Goal: Information Seeking & Learning: Learn about a topic

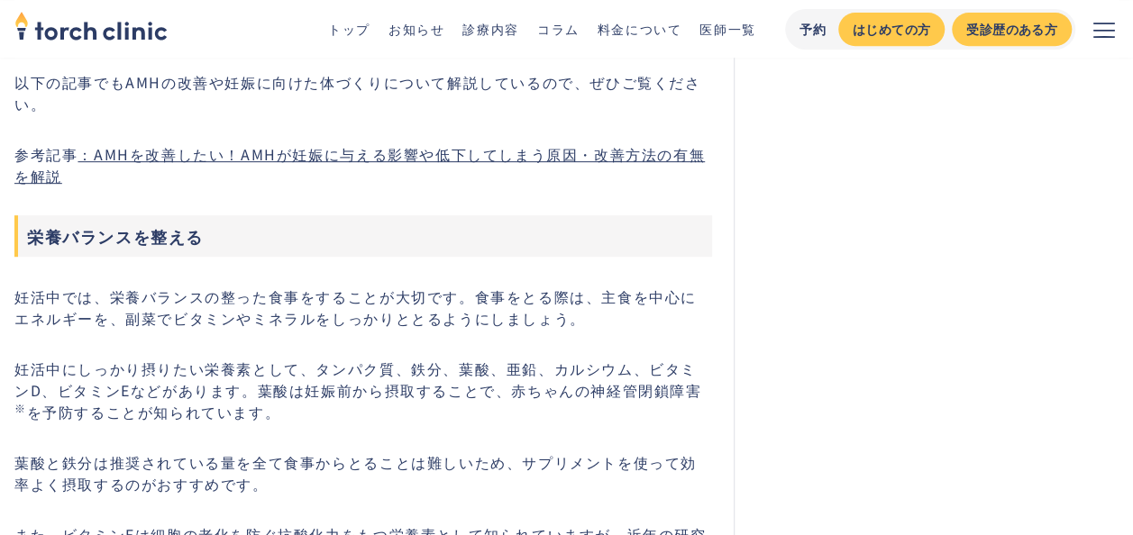
scroll to position [3875, 0]
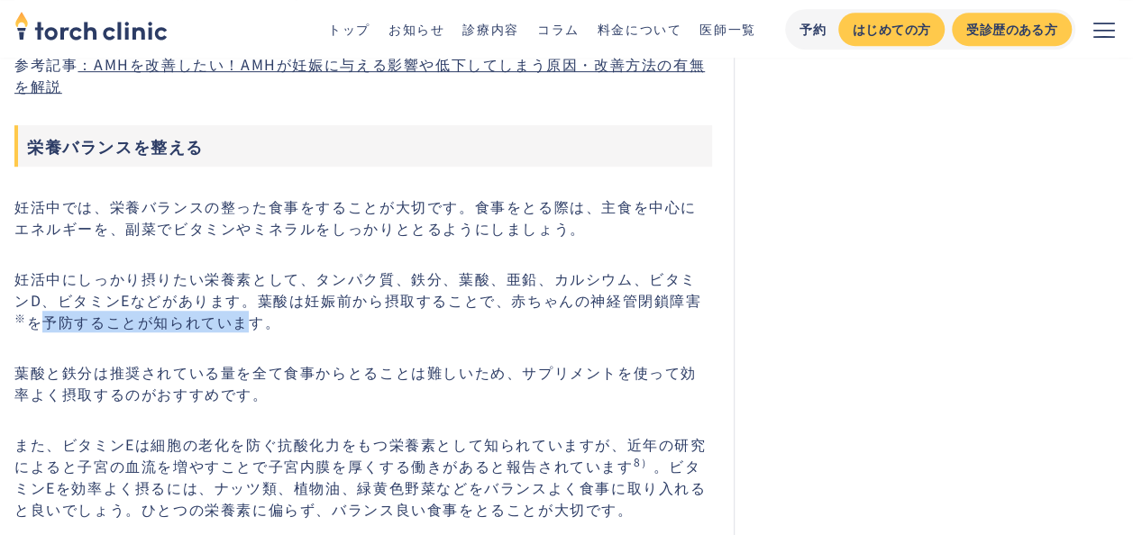
drag, startPoint x: 5, startPoint y: 271, endPoint x: 206, endPoint y: 277, distance: 201.9
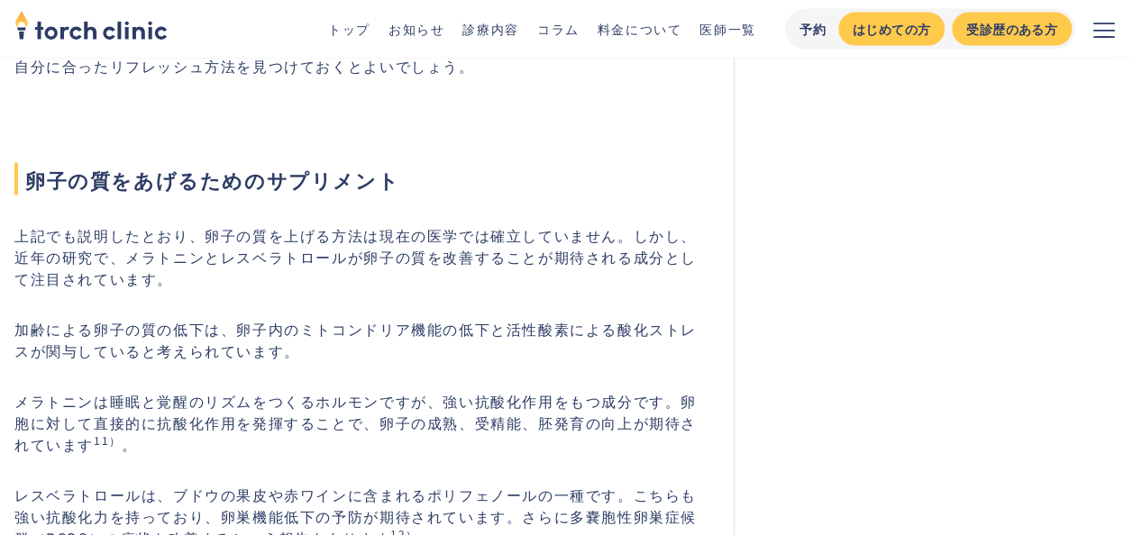
scroll to position [5226, 0]
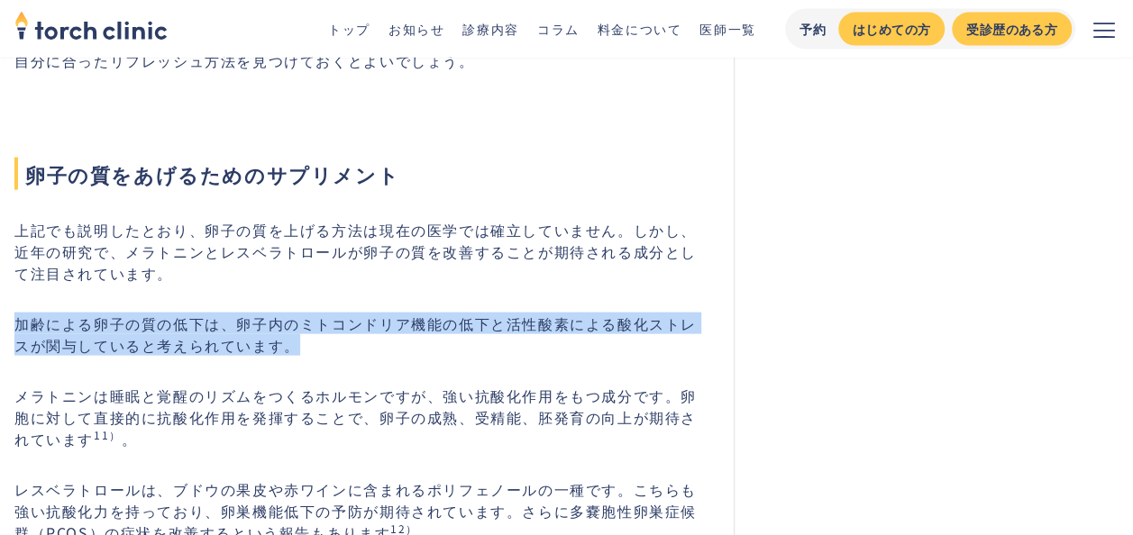
drag, startPoint x: 317, startPoint y: 290, endPoint x: 14, endPoint y: 266, distance: 303.7
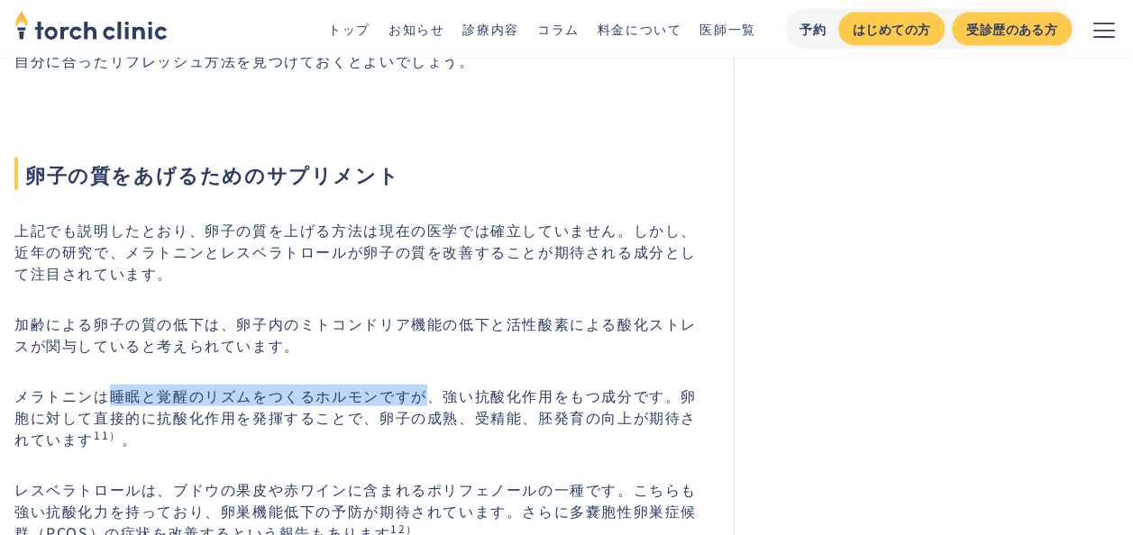
drag, startPoint x: 114, startPoint y: 356, endPoint x: 430, endPoint y: 352, distance: 316.3
click at [430, 385] on p "メラトニンは睡眠と覚醒のリズムをつくるホルモンですが、強い抗酸化作用をもつ成分です。卵胞に対して直接的に抗酸化作用を発揮することで、卵子の成熟、受精能、胚発育…" at bounding box center [362, 417] width 697 height 65
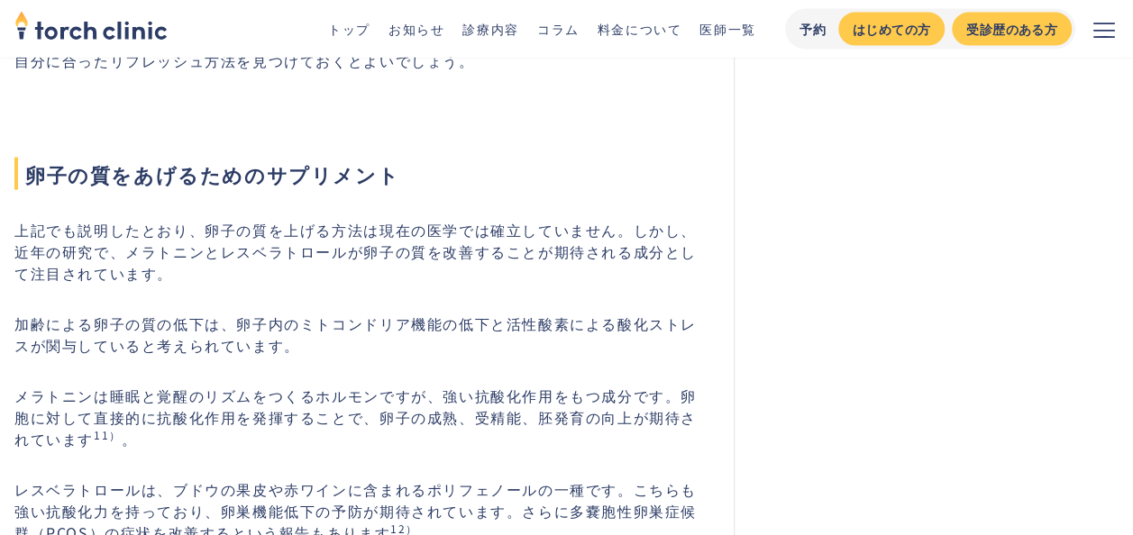
drag, startPoint x: 430, startPoint y: 352, endPoint x: 318, endPoint y: 389, distance: 117.7
click at [318, 389] on p "メラトニンは睡眠と覚醒のリズムをつくるホルモンですが、強い抗酸化作用をもつ成分です。卵胞に対して直接的に抗酸化作用を発揮することで、卵子の成熟、受精能、胚発育…" at bounding box center [362, 417] width 697 height 65
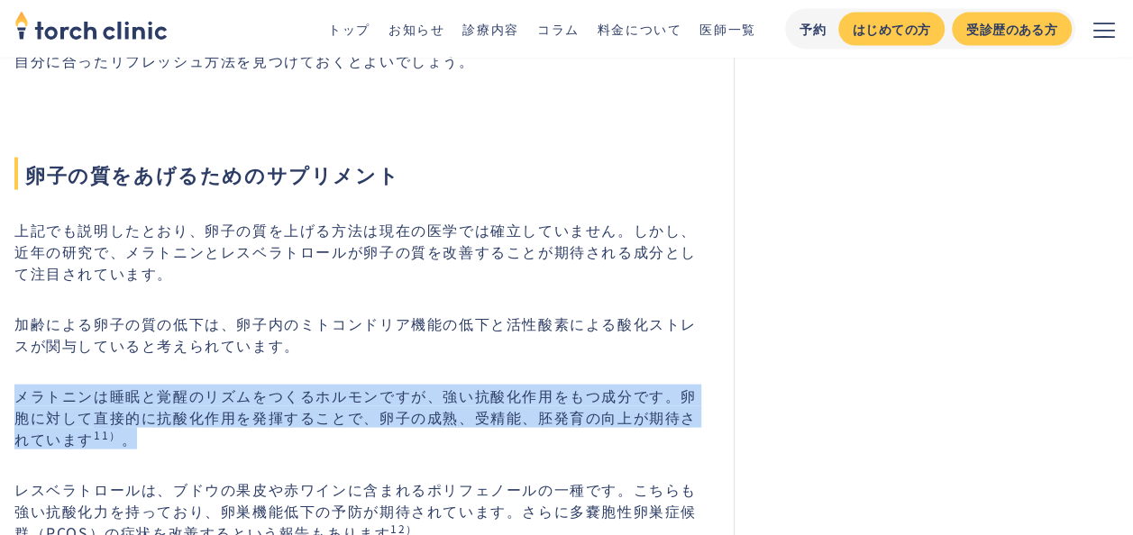
drag, startPoint x: 149, startPoint y: 391, endPoint x: 0, endPoint y: 342, distance: 156.4
drag, startPoint x: 0, startPoint y: 342, endPoint x: 119, endPoint y: 395, distance: 129.9
click at [119, 395] on p "メラトニンは睡眠と覚醒のリズムをつくるホルモンですが、強い抗酸化作用をもつ成分です。卵胞に対して直接的に抗酸化作用を発揮することで、卵子の成熟、受精能、胚発育…" at bounding box center [362, 417] width 697 height 65
click at [139, 404] on p "メラトニンは睡眠と覚醒のリズムをつくるホルモンですが、強い抗酸化作用をもつ成分です。卵胞に対して直接的に抗酸化作用を発揮することで、卵子の成熟、受精能、胚発育…" at bounding box center [362, 417] width 697 height 65
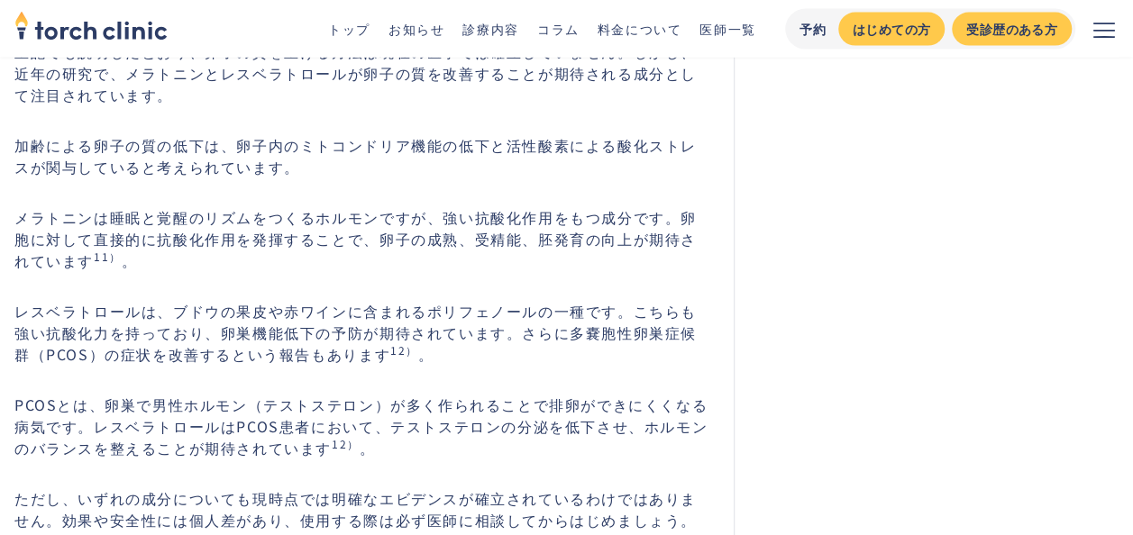
scroll to position [5407, 0]
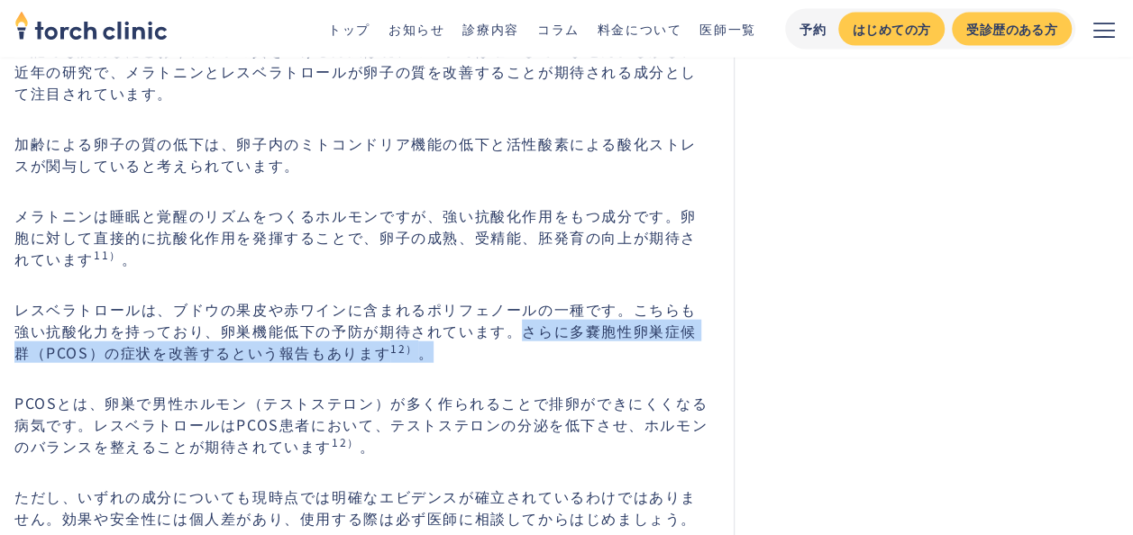
drag, startPoint x: 501, startPoint y: 276, endPoint x: 514, endPoint y: 310, distance: 36.5
click at [514, 310] on p "レスベラトロールは、ブドウの果皮や赤ワインに含まれるポリフェノールの一種です。こちらも強い抗酸化力を持っており、卵巣機能低下の予防が期待されています。さらに多…" at bounding box center [362, 330] width 697 height 65
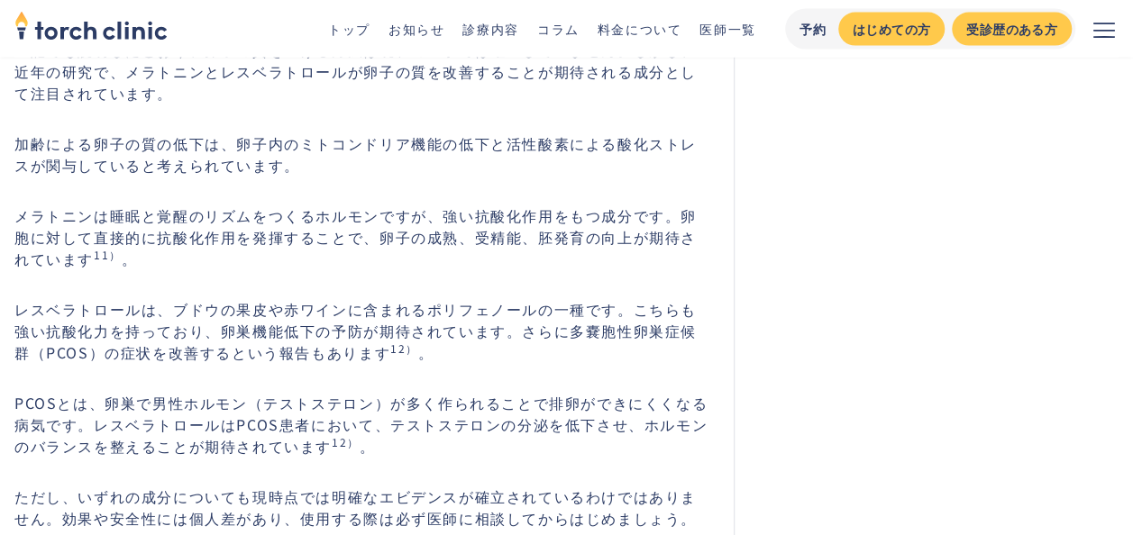
click at [395, 398] on p "PCOSとは、卵巣で男性ホルモン（テストステロン）が多く作られることで排卵ができにくくなる病気です。レスベラトロールはPCOS患者において、テストステロンの分…" at bounding box center [362, 424] width 697 height 65
